Goal: Information Seeking & Learning: Learn about a topic

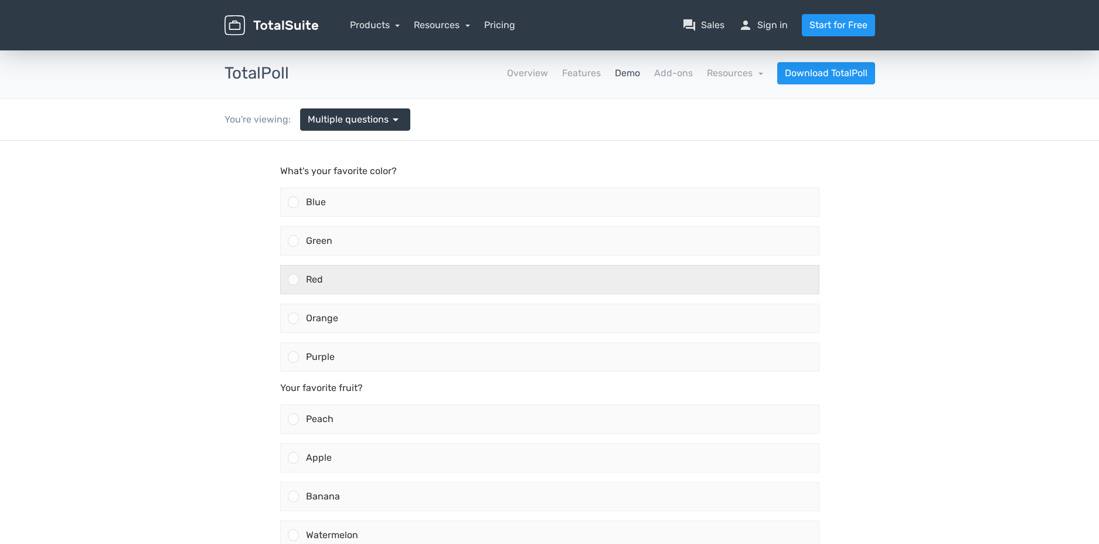
click at [297, 271] on div at bounding box center [290, 279] width 18 height 28
click at [293, 280] on input "Red" at bounding box center [293, 280] width 0 height 0
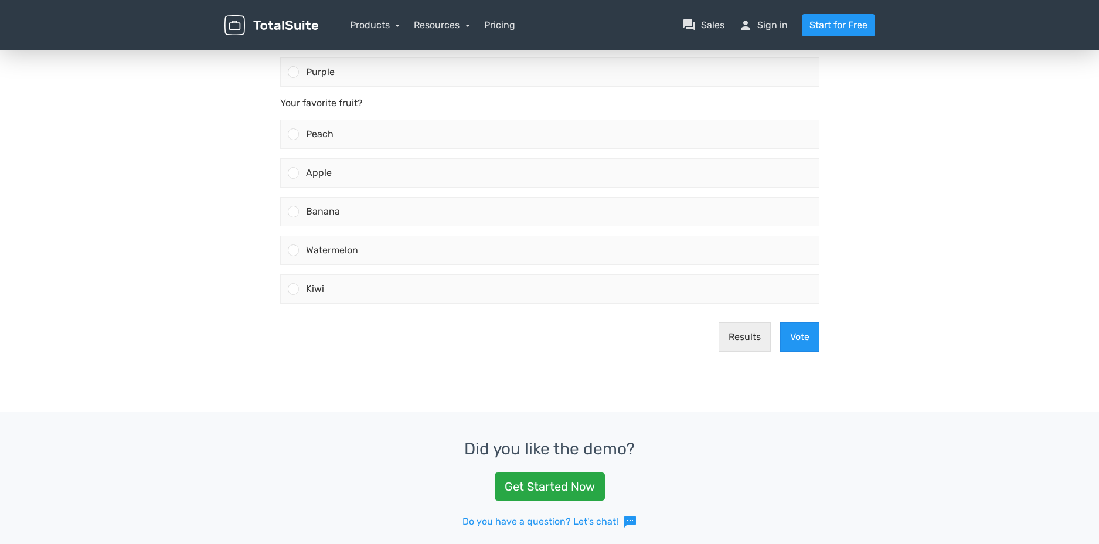
scroll to position [329, 0]
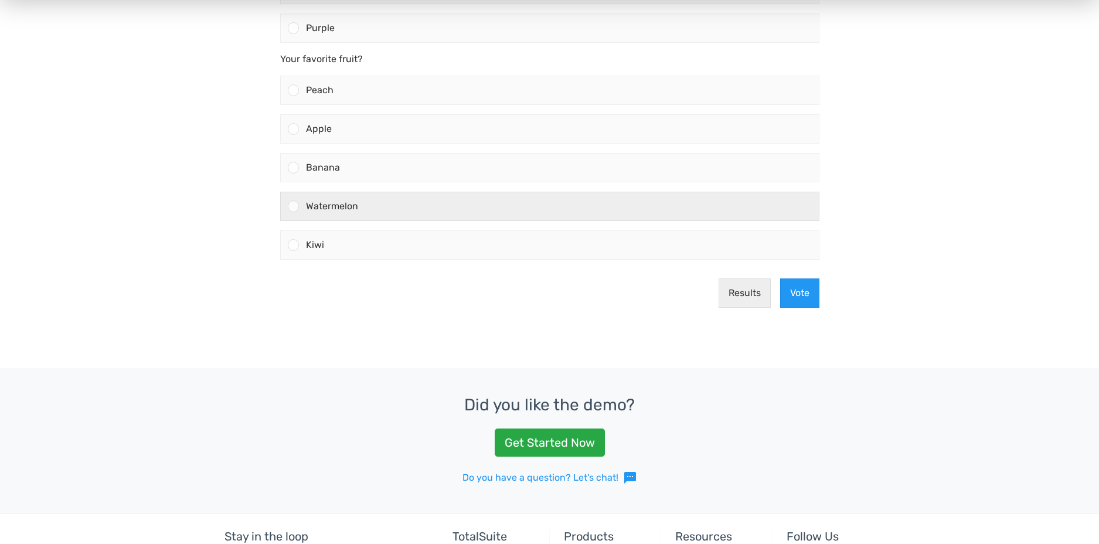
click at [313, 204] on span "Watermelon" at bounding box center [332, 205] width 52 height 11
click at [293, 206] on input "Watermelon" at bounding box center [293, 206] width 0 height 0
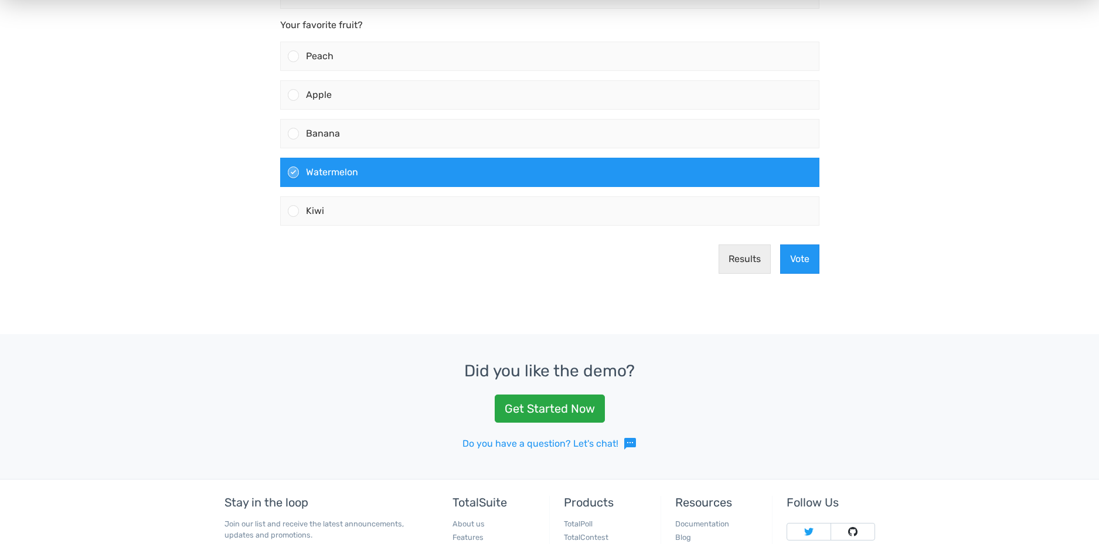
scroll to position [484, 0]
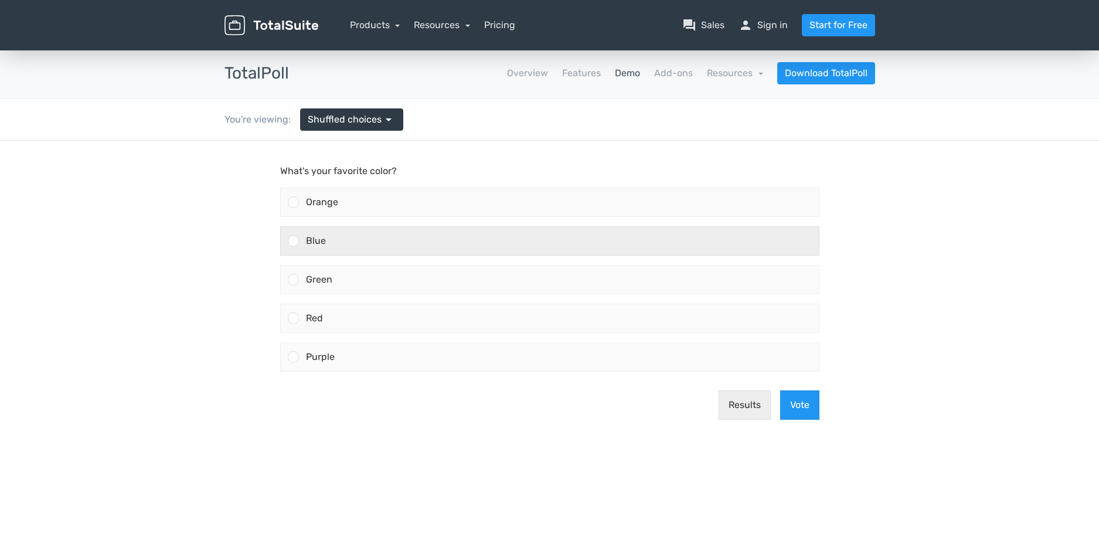
click at [323, 238] on span "Blue" at bounding box center [316, 240] width 20 height 11
click at [293, 241] on input "Blue" at bounding box center [293, 241] width 0 height 0
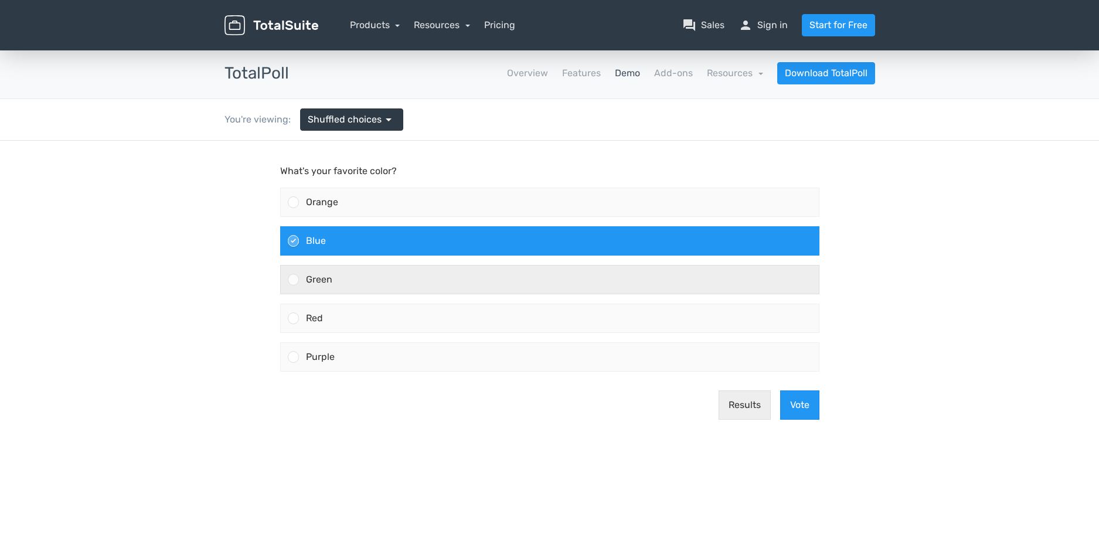
click at [355, 272] on div "Green" at bounding box center [559, 279] width 520 height 28
click at [293, 280] on input "Green" at bounding box center [293, 280] width 0 height 0
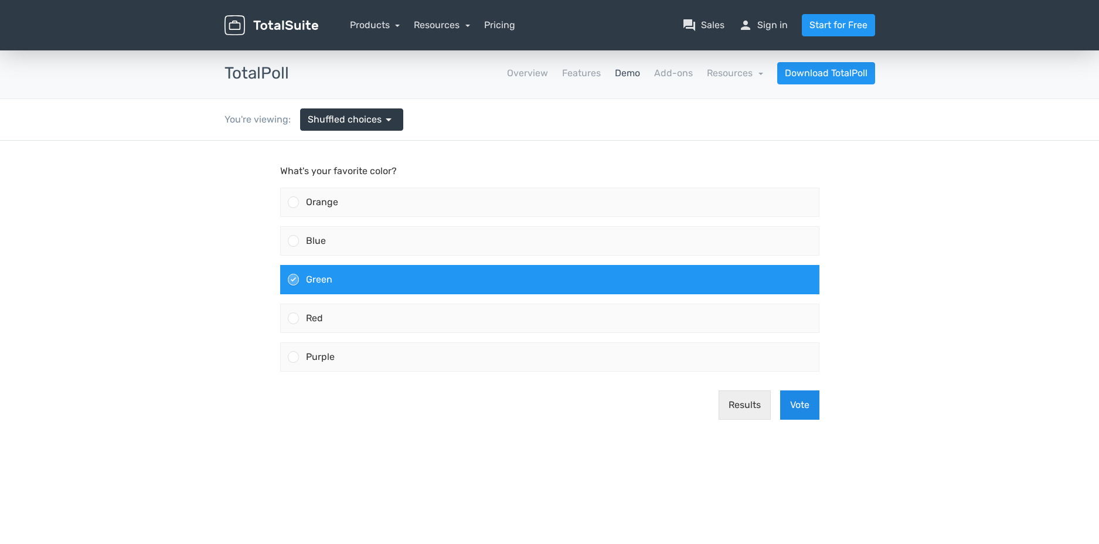
click at [790, 405] on button "Vote" at bounding box center [799, 404] width 39 height 29
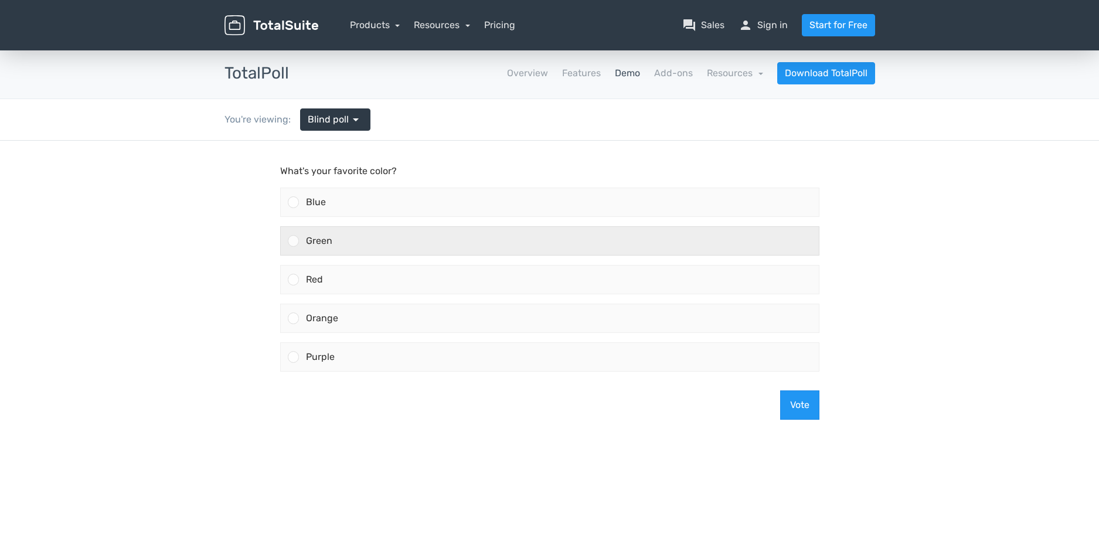
click at [326, 239] on span "Green" at bounding box center [319, 240] width 26 height 11
click at [293, 241] on input "Green" at bounding box center [293, 241] width 0 height 0
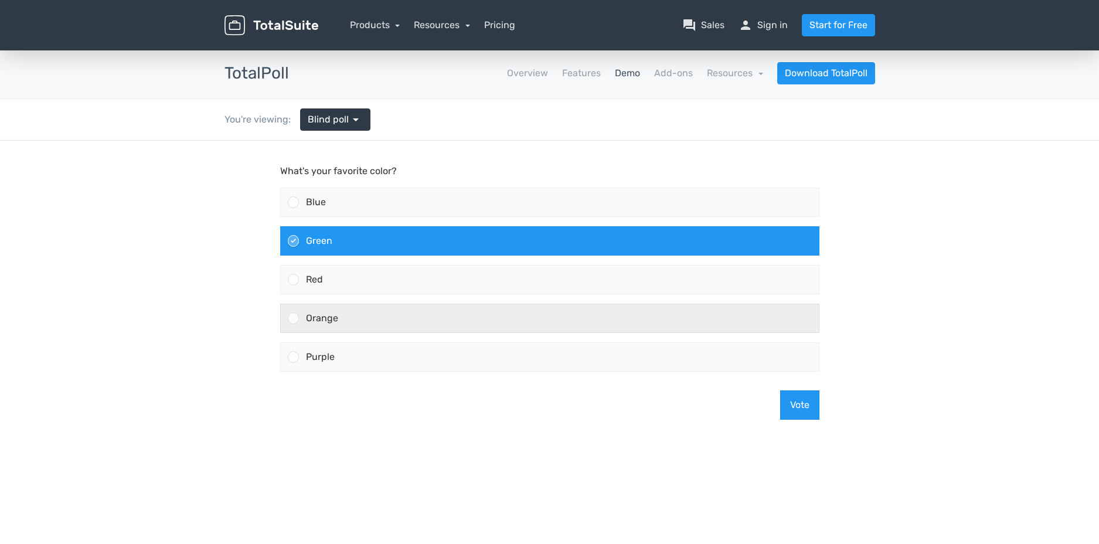
click at [328, 315] on span "Orange" at bounding box center [322, 317] width 32 height 11
click at [293, 318] on input "Orange" at bounding box center [293, 318] width 0 height 0
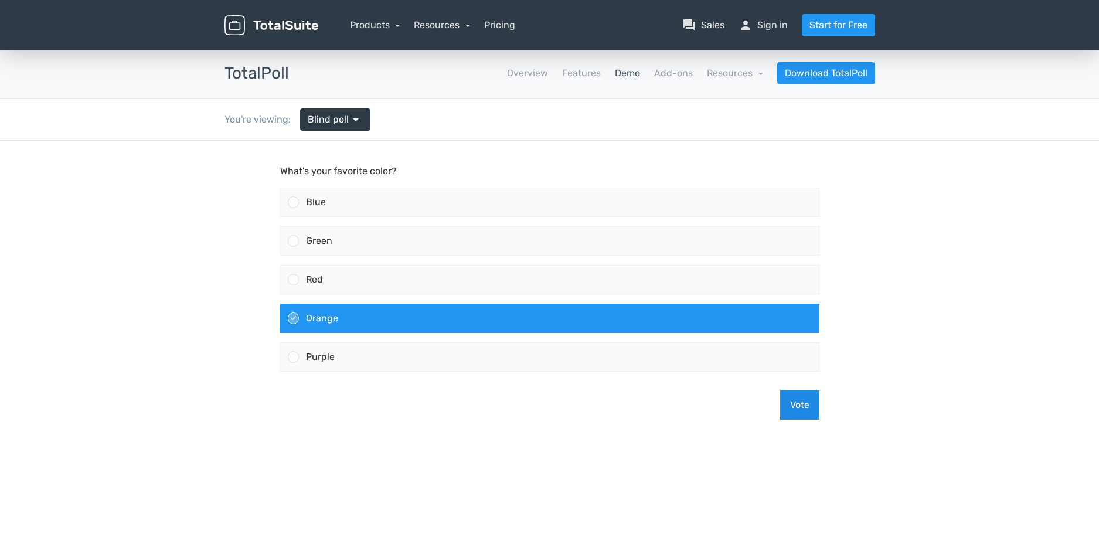
click at [805, 413] on button "Vote" at bounding box center [799, 404] width 39 height 29
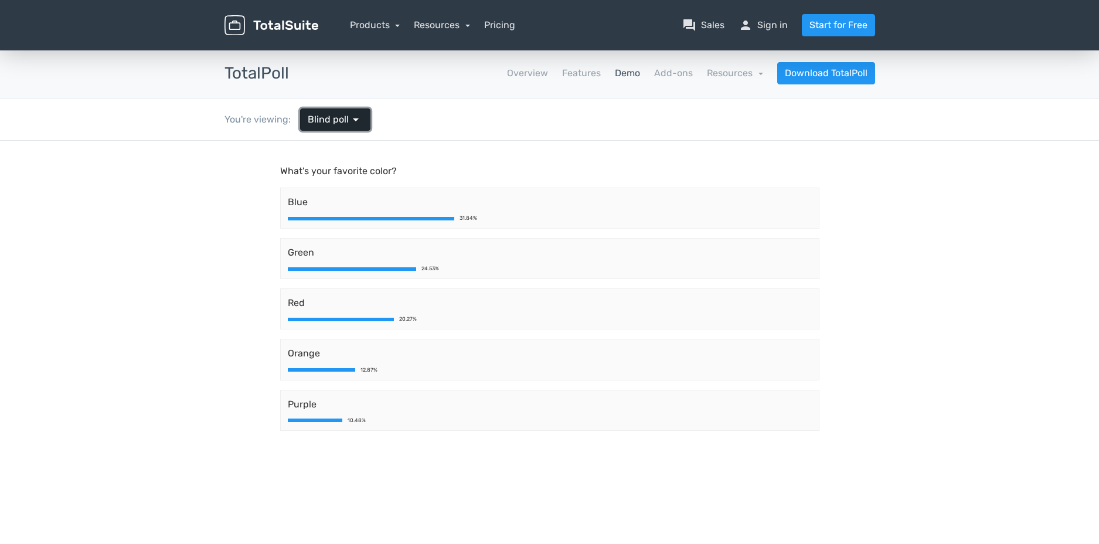
click at [356, 114] on span "arrow_drop_down" at bounding box center [356, 120] width 14 height 14
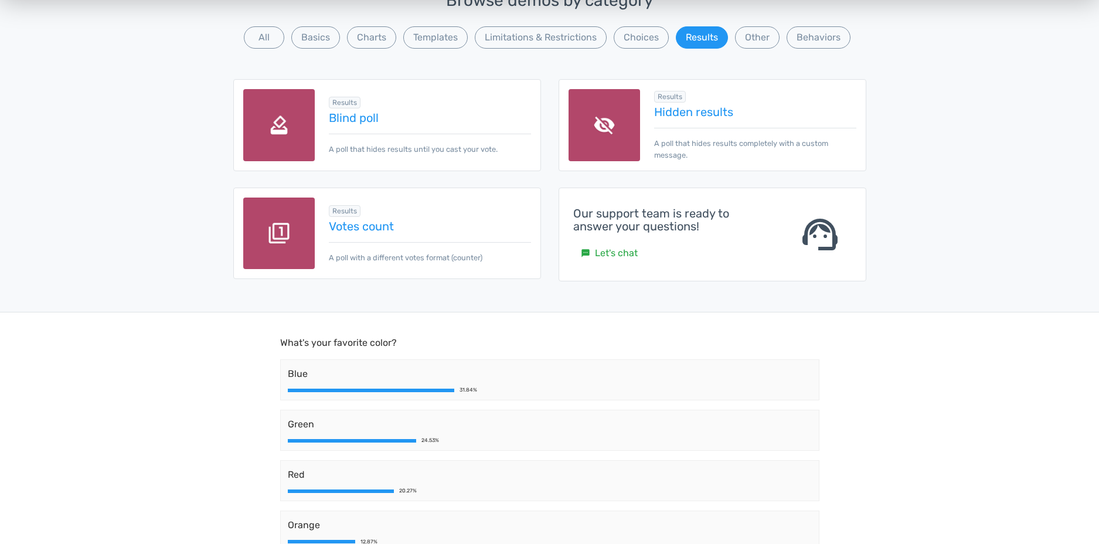
scroll to position [165, 0]
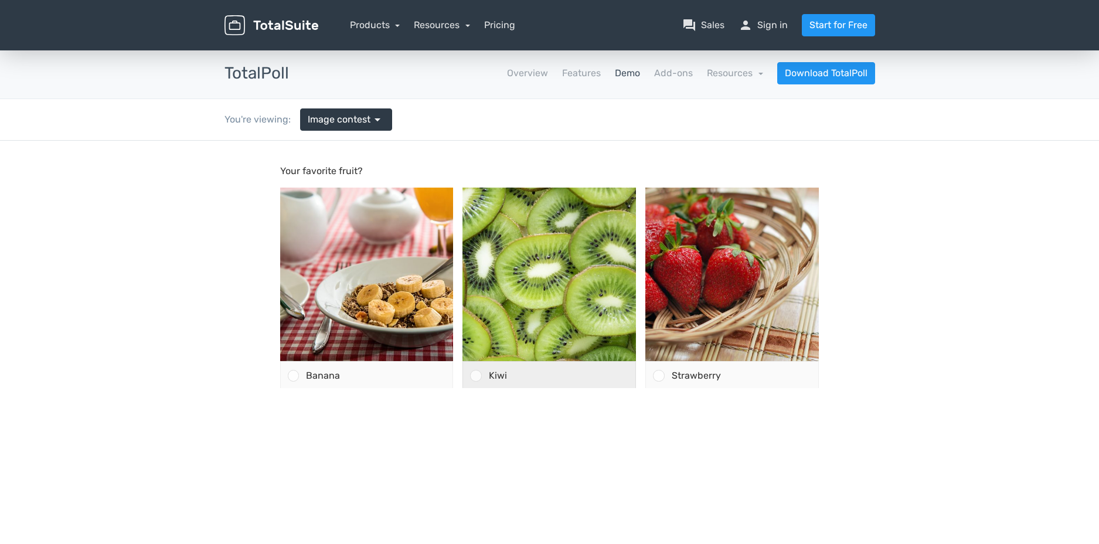
click at [482, 373] on div "Kiwi" at bounding box center [559, 376] width 154 height 28
click at [476, 376] on input "Kiwi" at bounding box center [476, 376] width 0 height 0
click at [588, 428] on div at bounding box center [549, 413] width 1099 height 544
click at [674, 73] on link "Add-ons" at bounding box center [673, 73] width 39 height 14
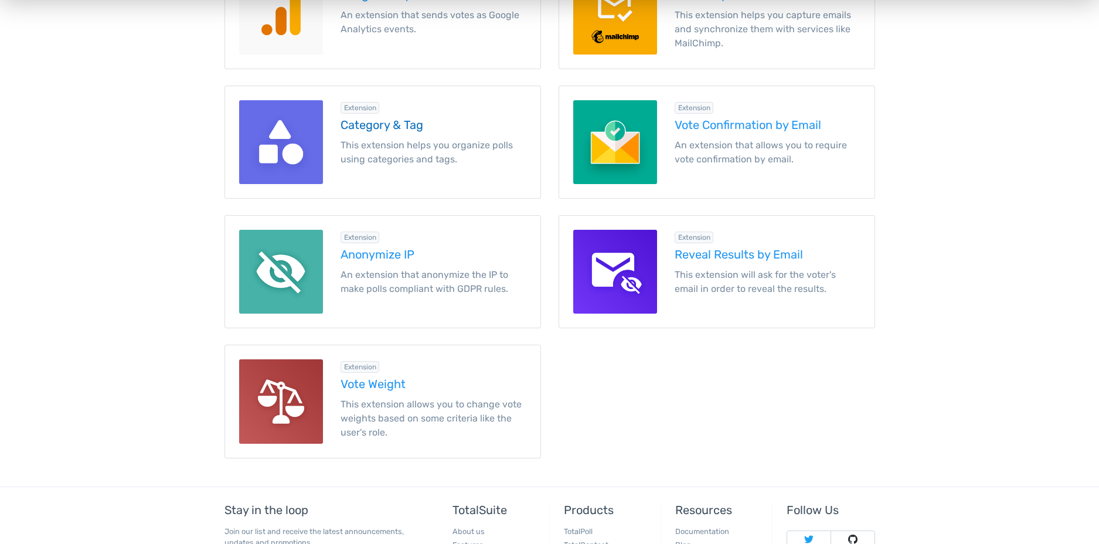
scroll to position [1465, 0]
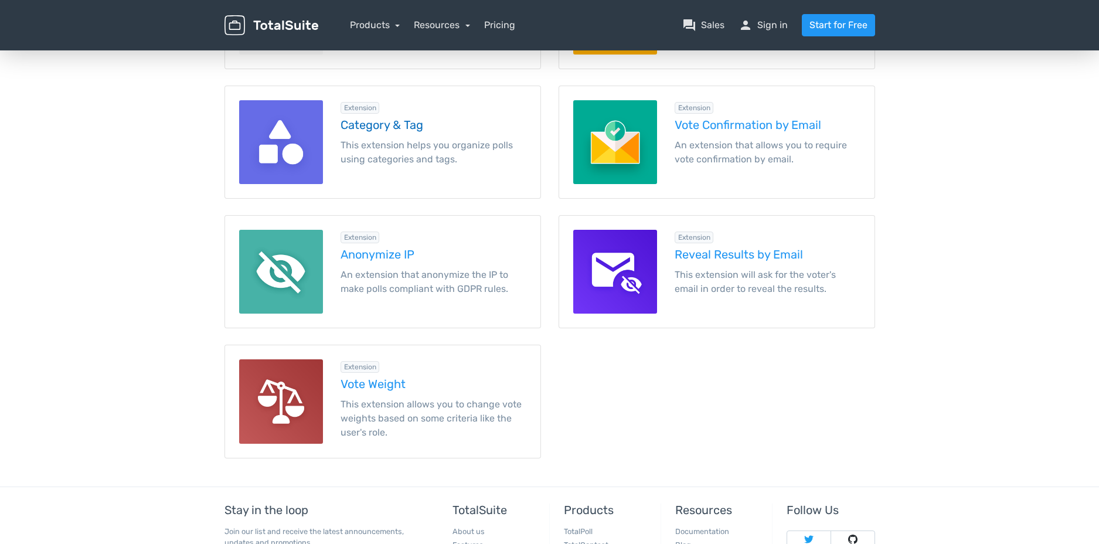
click at [396, 127] on h5 "Category & Tag" at bounding box center [433, 124] width 186 height 13
